Goal: Task Accomplishment & Management: Manage account settings

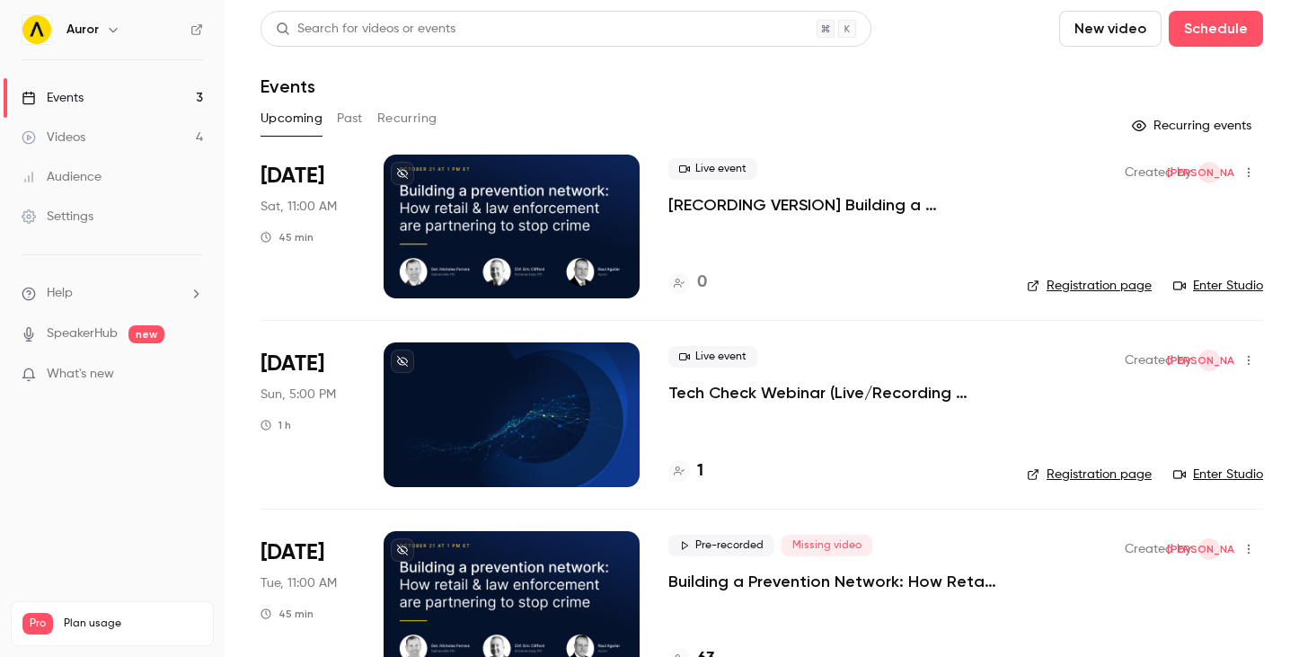
scroll to position [50, 0]
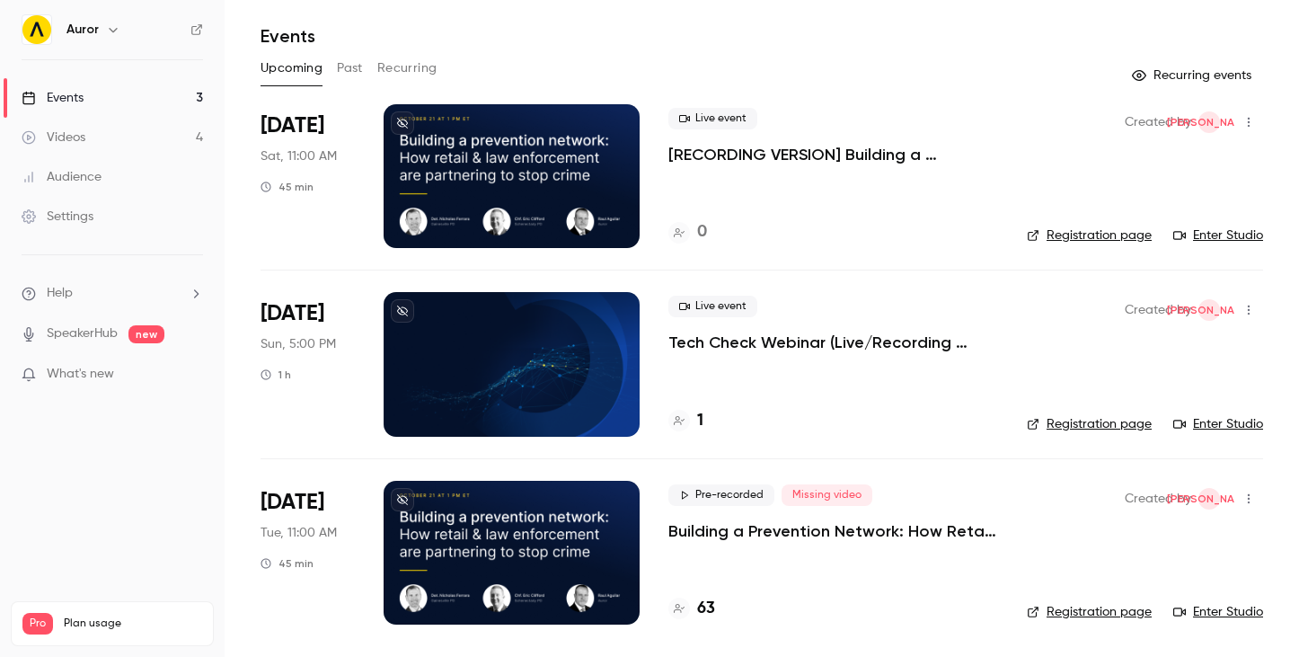
click at [1095, 607] on link "Registration page" at bounding box center [1089, 612] width 125 height 18
click at [886, 533] on p "Building a Prevention Network: How Retail and Law Enforcement Are Partnering to…" at bounding box center [833, 531] width 330 height 22
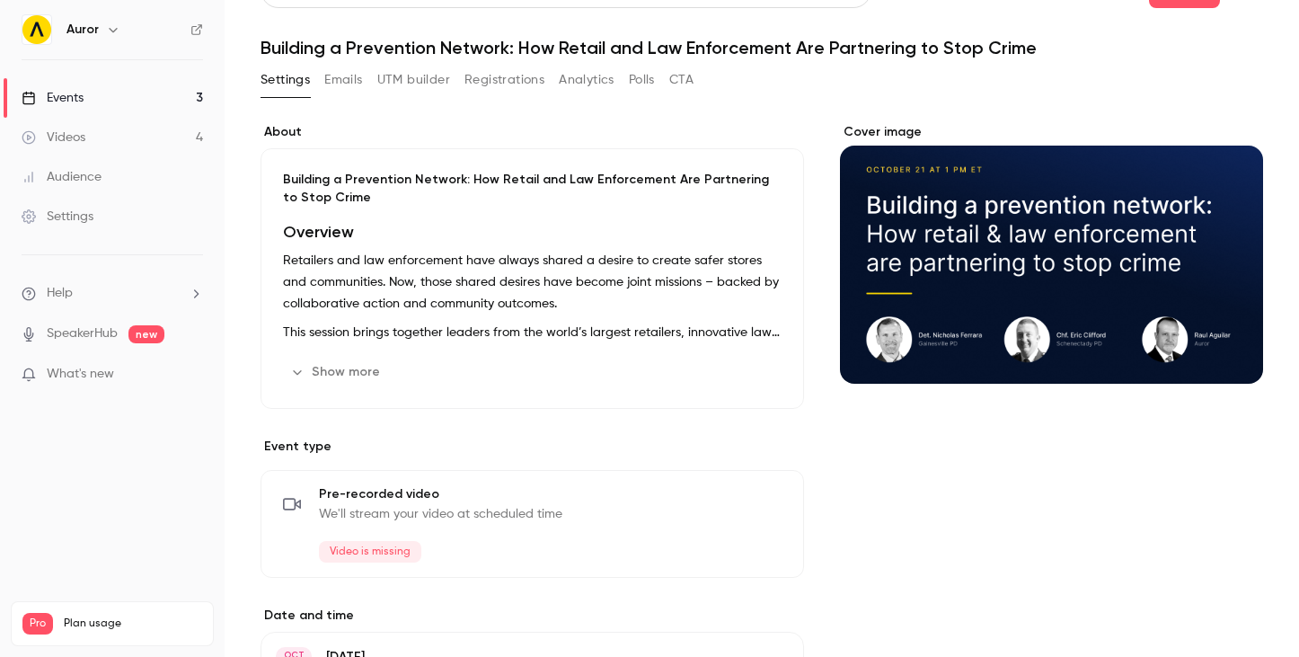
scroll to position [40, 0]
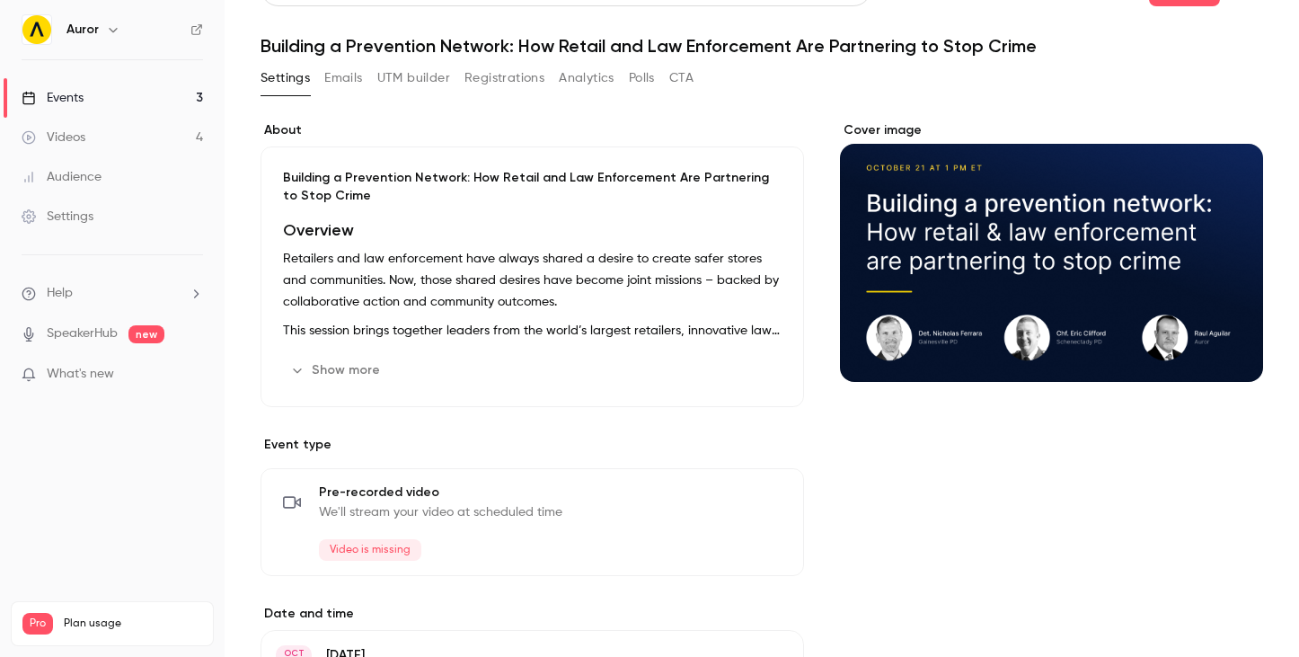
click at [491, 85] on button "Registrations" at bounding box center [504, 78] width 80 height 29
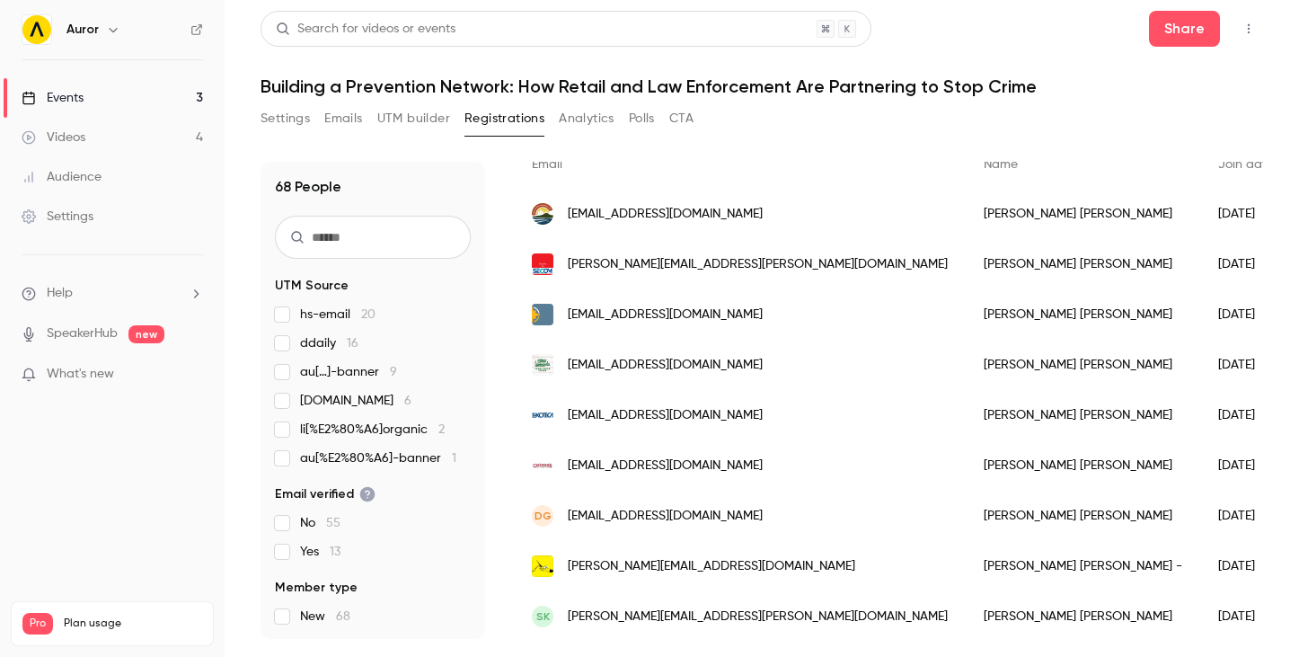
scroll to position [298, 0]
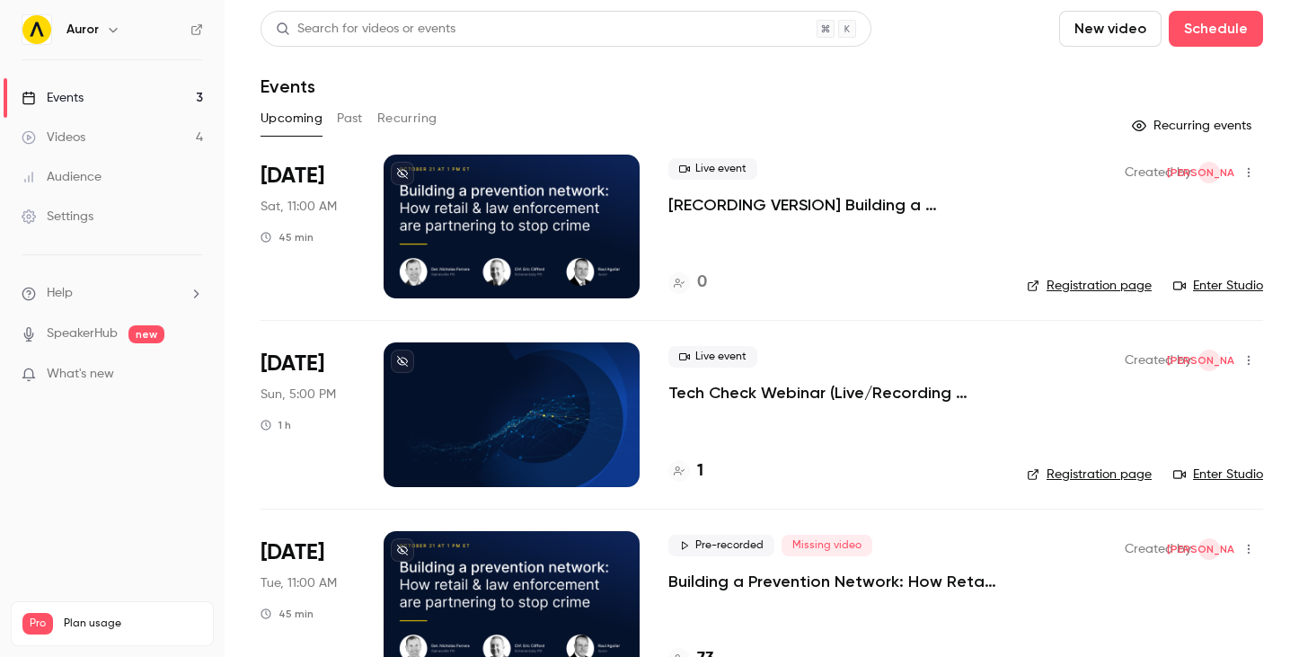
scroll to position [50, 0]
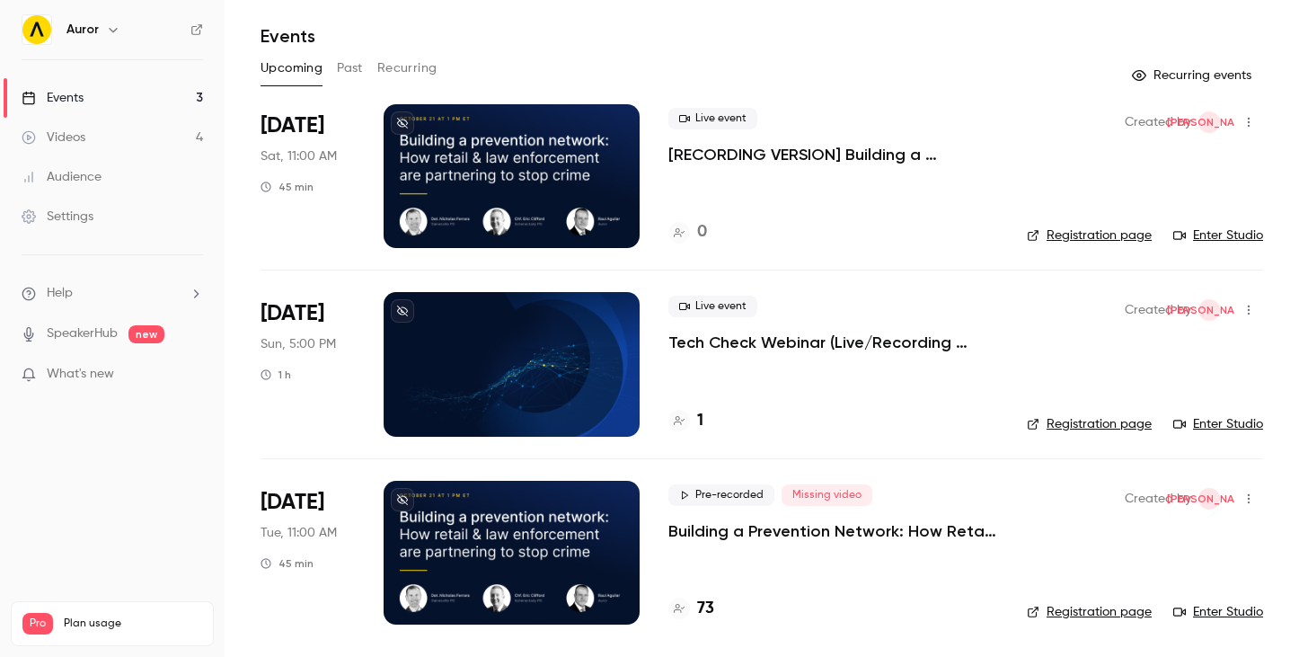
click at [970, 531] on p "Building a Prevention Network: How Retail and Law Enforcement Are Partnering to…" at bounding box center [833, 531] width 330 height 22
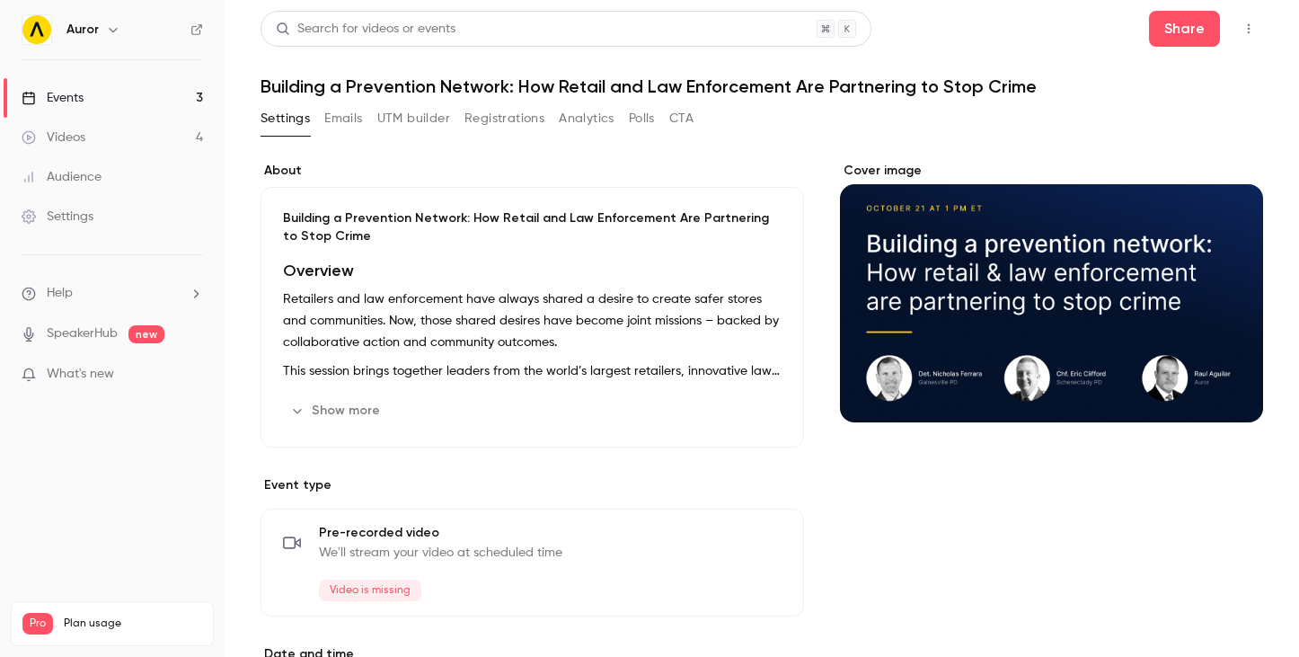
click at [511, 116] on button "Registrations" at bounding box center [504, 118] width 80 height 29
